Goal: Complete application form

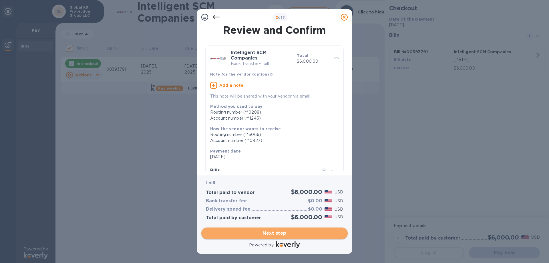
click at [279, 234] on span "Next step" at bounding box center [274, 233] width 137 height 7
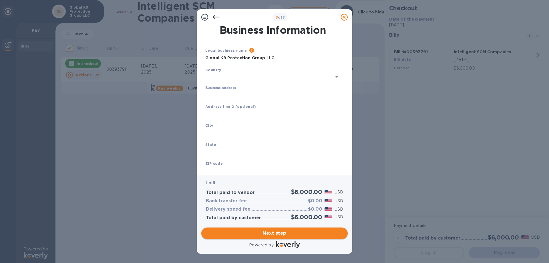
type input "[GEOGRAPHIC_DATA]"
click at [214, 92] on input "Business address" at bounding box center [272, 93] width 135 height 9
type input "[STREET_ADDRESS]"
click at [228, 130] on input "text" at bounding box center [272, 131] width 135 height 9
type input "Opelika"
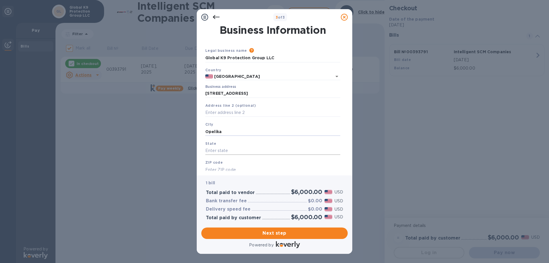
click at [226, 149] on input "text" at bounding box center [272, 150] width 135 height 9
type input "[US_STATE]"
click at [224, 162] on div "ZIP code" at bounding box center [273, 166] width 140 height 19
click at [228, 168] on input "text" at bounding box center [272, 169] width 135 height 9
type input "36804"
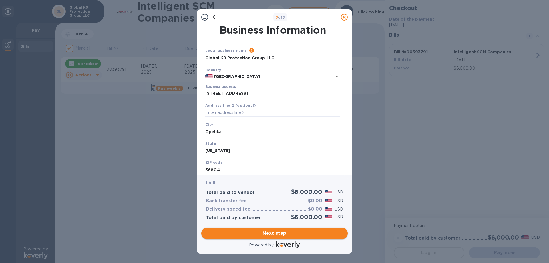
click at [278, 231] on span "Next step" at bounding box center [274, 233] width 137 height 7
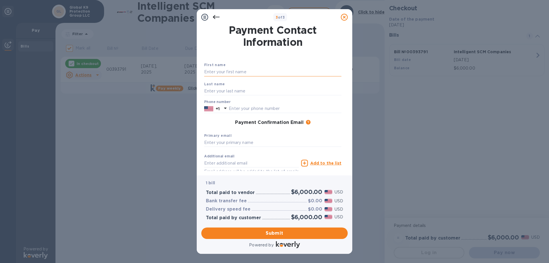
click at [234, 70] on input "text" at bounding box center [272, 72] width 137 height 9
type input "[PERSON_NAME]"
type input "3347406348"
type input "[PERSON_NAME][EMAIL_ADDRESS][PERSON_NAME][DOMAIN_NAME]"
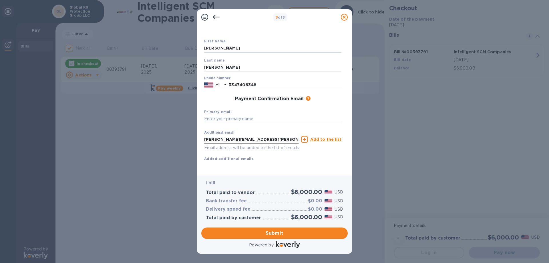
scroll to position [30, 0]
click at [223, 115] on input "text" at bounding box center [272, 119] width 137 height 9
click at [215, 115] on input "text" at bounding box center [272, 119] width 137 height 9
click at [225, 135] on input "[PERSON_NAME][EMAIL_ADDRESS][PERSON_NAME][DOMAIN_NAME]" at bounding box center [251, 139] width 95 height 9
drag, startPoint x: 225, startPoint y: 130, endPoint x: 214, endPoint y: 112, distance: 21.5
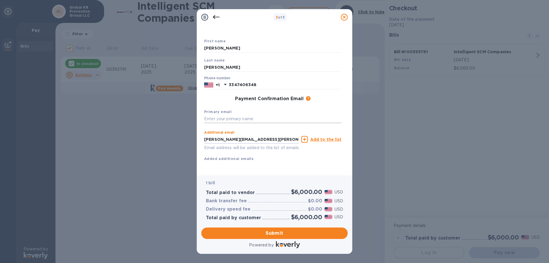
click at [214, 115] on input "text" at bounding box center [272, 119] width 137 height 9
paste input "Payments [STREET_ADDRESS][PERSON_NAME] [DATE] – [DATE] Need Help? View FAQ Curr…"
type input "Payments [STREET_ADDRESS][PERSON_NAME] [DATE] – [DATE] Need Help? View FAQ Curr…"
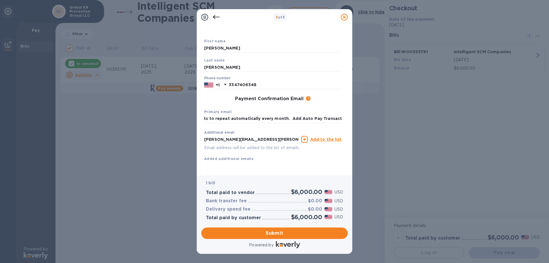
drag, startPoint x: 203, startPoint y: 111, endPoint x: 360, endPoint y: 112, distance: 157.0
click at [360, 112] on div "3 of 3 Payment Contact Information First name [PERSON_NAME] Last name [PERSON_N…" at bounding box center [274, 131] width 549 height 263
click at [209, 115] on input "Payments [STREET_ADDRESS][PERSON_NAME] [DATE] – [DATE] Need Help? View FAQ Curr…" at bounding box center [272, 119] width 137 height 9
drag, startPoint x: 203, startPoint y: 112, endPoint x: 343, endPoint y: 112, distance: 140.1
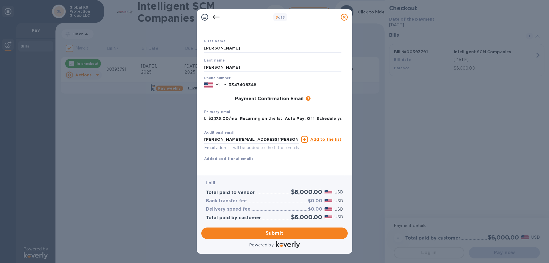
click at [343, 112] on div "Payment Contact Information First name [PERSON_NAME] Last name [PERSON_NAME] Ph…" at bounding box center [274, 98] width 146 height 146
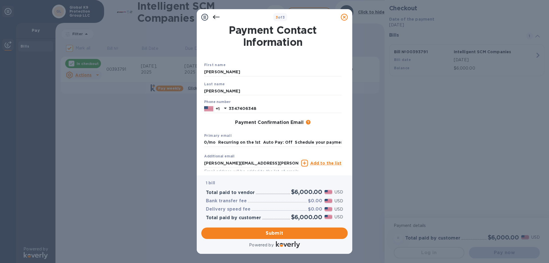
scroll to position [30, 0]
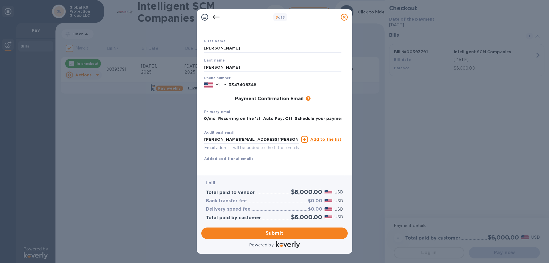
click at [216, 16] on icon at bounding box center [216, 17] width 7 height 7
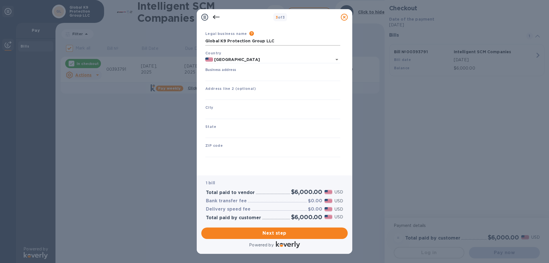
scroll to position [17, 0]
click at [234, 77] on input "Business address" at bounding box center [272, 76] width 135 height 9
type input "[STREET_ADDRESS]"
click at [236, 112] on input "text" at bounding box center [272, 114] width 135 height 9
type input "Opelika"
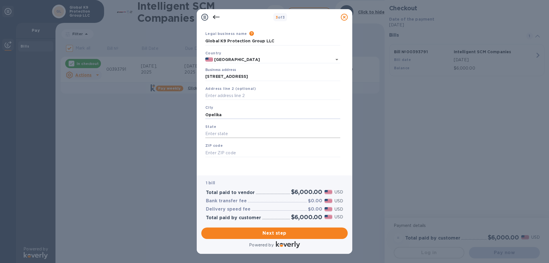
click at [228, 136] on input "text" at bounding box center [272, 134] width 135 height 9
type input "[US_STATE]"
click at [222, 153] on input "text" at bounding box center [272, 152] width 135 height 9
type input "36804"
click at [276, 232] on span "Next step" at bounding box center [274, 233] width 137 height 7
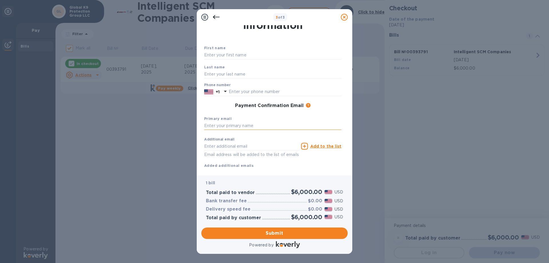
click at [241, 126] on input "text" at bounding box center [272, 126] width 137 height 9
drag, startPoint x: 241, startPoint y: 126, endPoint x: 216, endPoint y: 125, distance: 24.3
click at [216, 125] on input "text" at bounding box center [272, 126] width 137 height 9
click at [226, 53] on input "text" at bounding box center [272, 55] width 137 height 9
type input "[PERSON_NAME]"
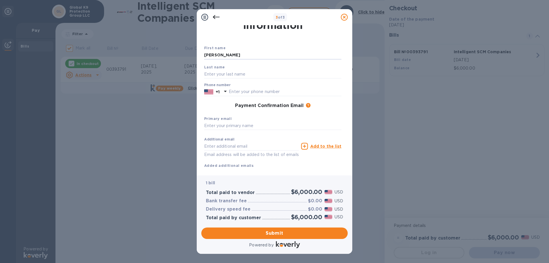
type input "[PERSON_NAME]"
type input "3347406348"
type input "[PERSON_NAME][EMAIL_ADDRESS][PERSON_NAME][DOMAIN_NAME]"
click at [215, 125] on input "text" at bounding box center [272, 126] width 137 height 9
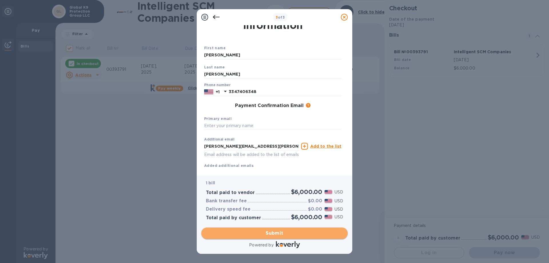
click at [286, 232] on span "Submit" at bounding box center [274, 233] width 137 height 7
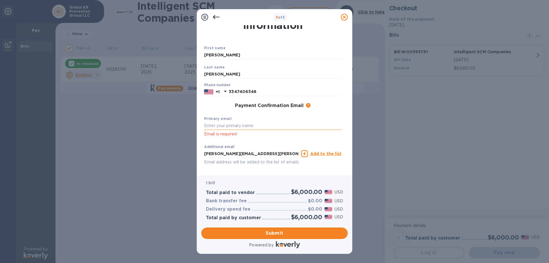
click at [213, 124] on input "text" at bounding box center [272, 126] width 137 height 9
type input "[PERSON_NAME][EMAIL_ADDRESS][PERSON_NAME][DOMAIN_NAME]"
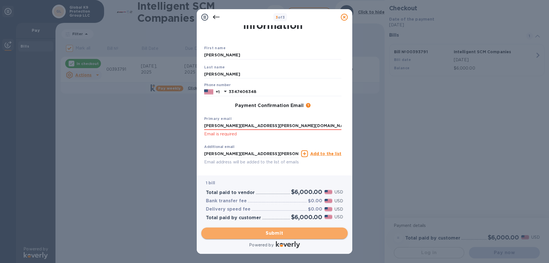
click at [280, 235] on span "Submit" at bounding box center [274, 233] width 137 height 7
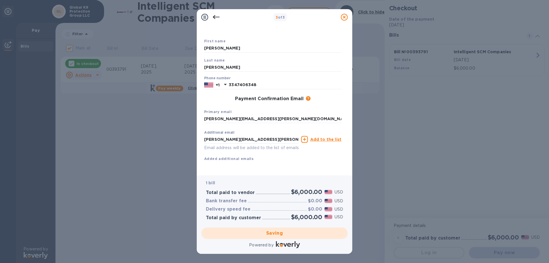
scroll to position [30, 0]
checkbox input "false"
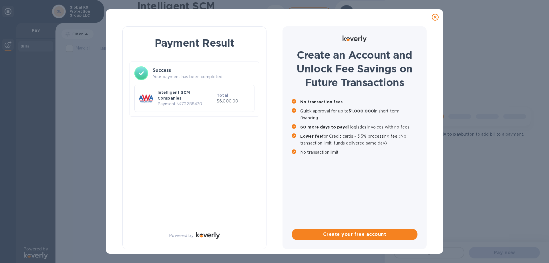
scroll to position [0, 0]
